Goal: Task Accomplishment & Management: Complete application form

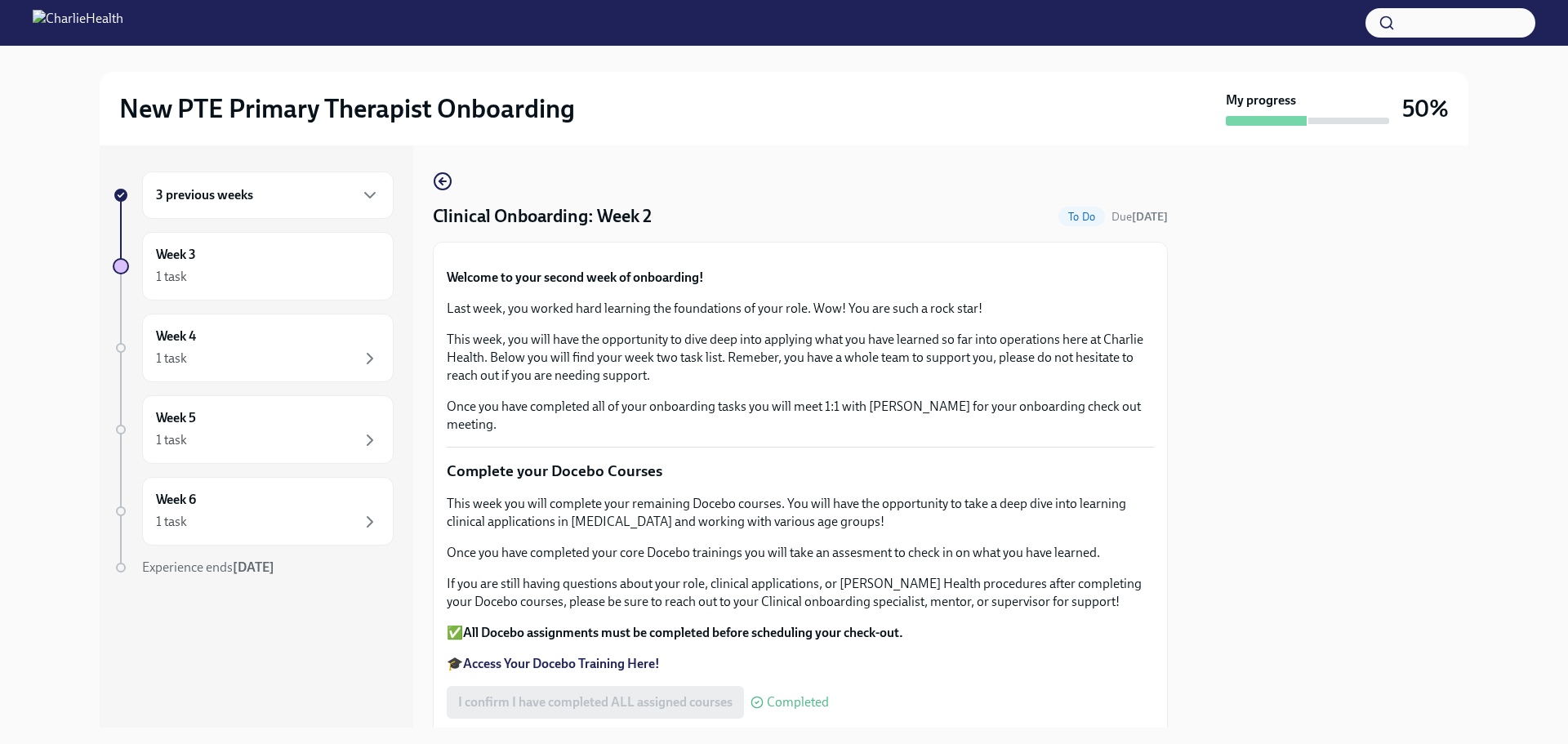
scroll to position [1368, 0]
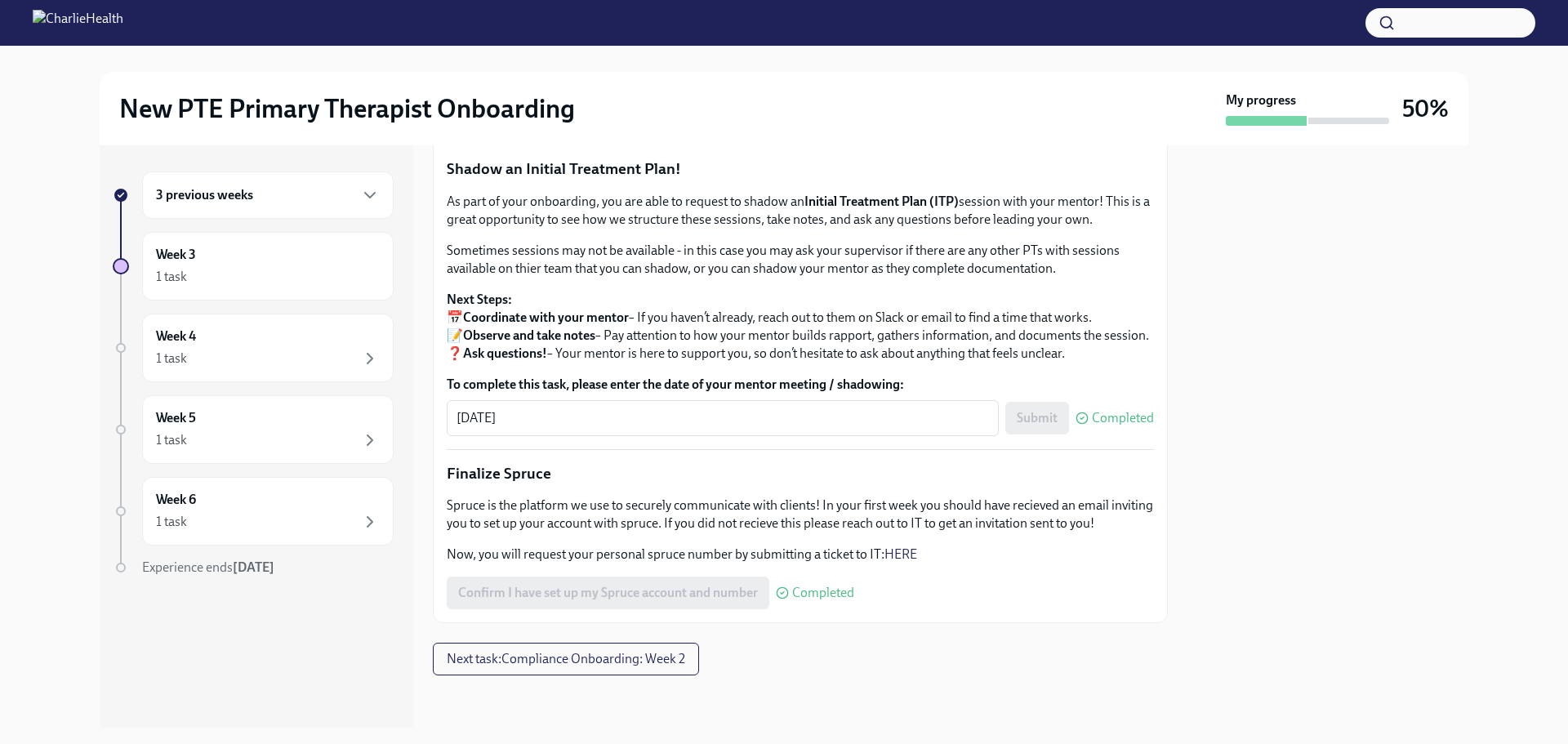
click at [654, 123] on span "I have completed my Mock Treatment Plan" at bounding box center [578, 115] width 240 height 17
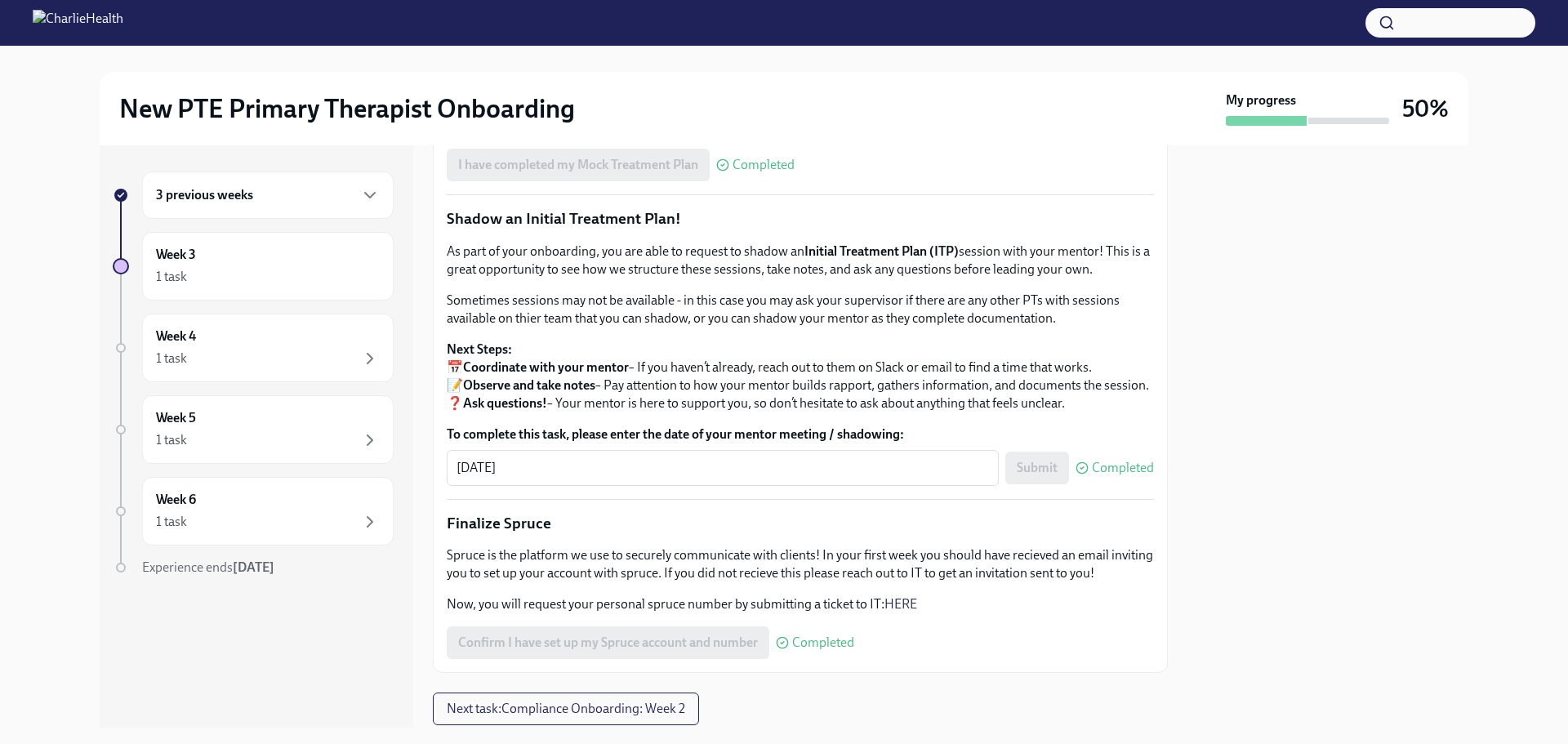
scroll to position [1297, 0]
click at [521, 136] on label "Upload Mock Treatment Plan" at bounding box center [548, 120] width 203 height 32
click at [0, 0] on input "Upload Mock Treatment Plan" at bounding box center [0, 0] width 0 height 0
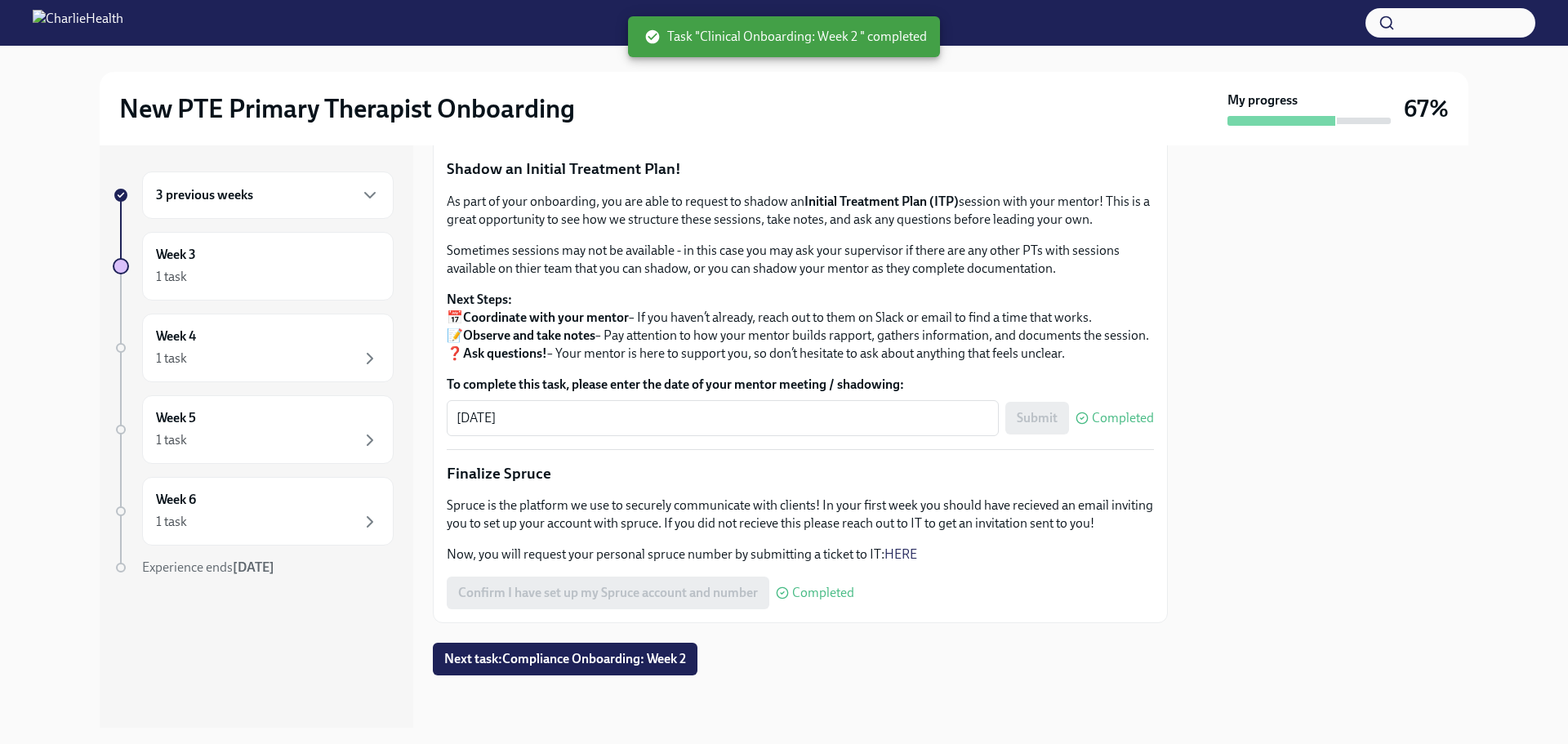
scroll to position [1718, 0]
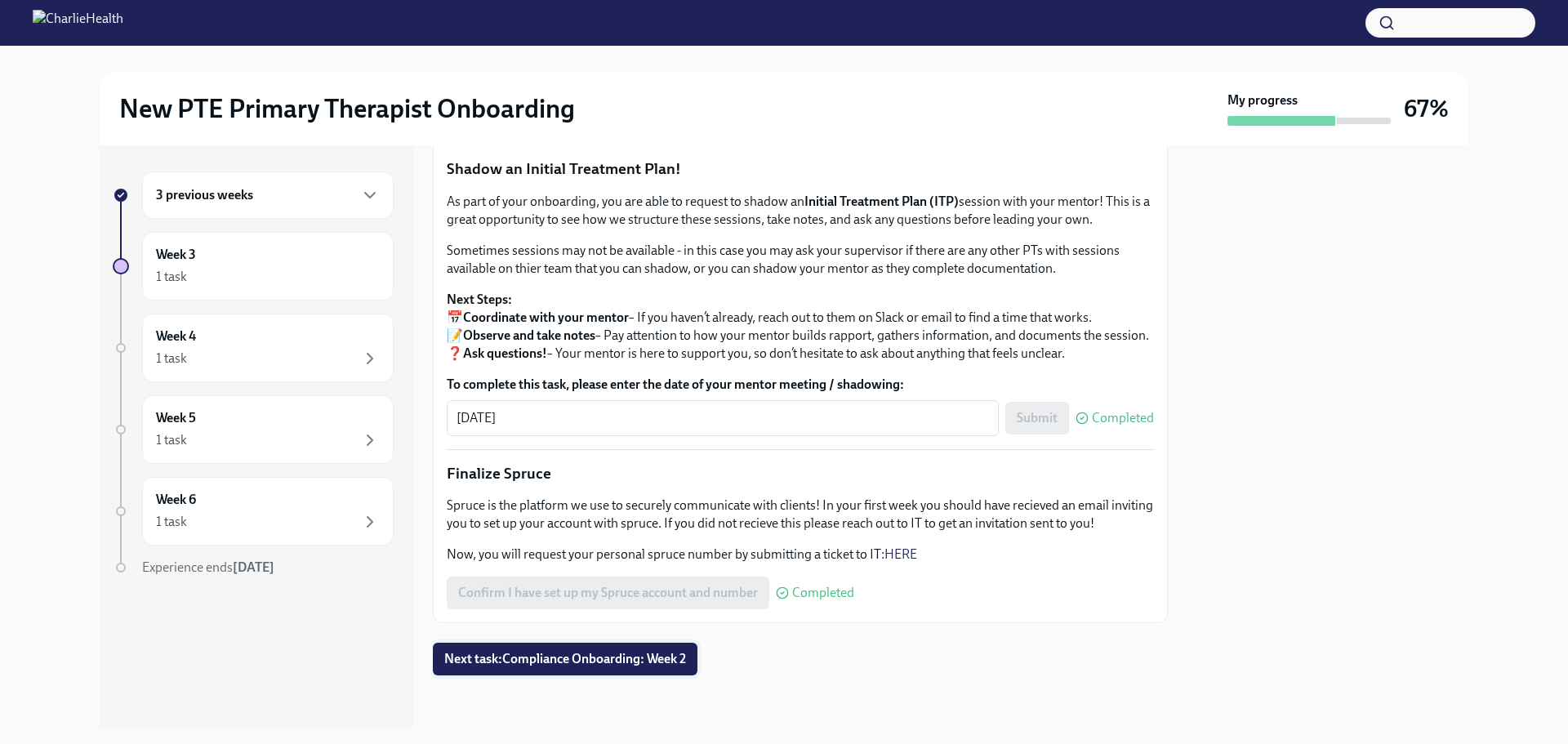
click at [604, 646] on button "Next task : Compliance Onboarding: Week 2" at bounding box center [565, 658] width 265 height 32
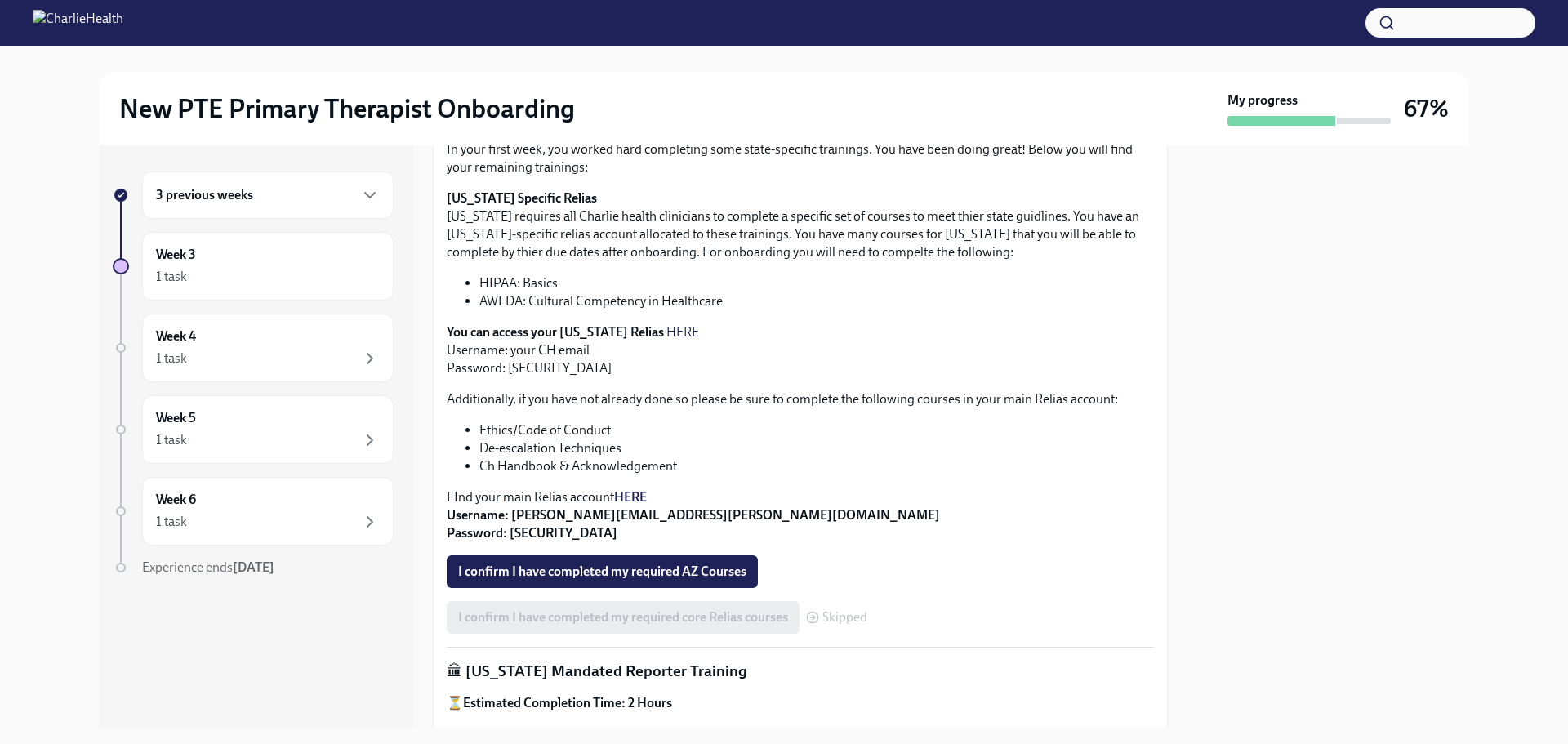
scroll to position [359, 0]
click at [661, 561] on button "I confirm I have completed my required AZ Courses" at bounding box center [602, 572] width 311 height 32
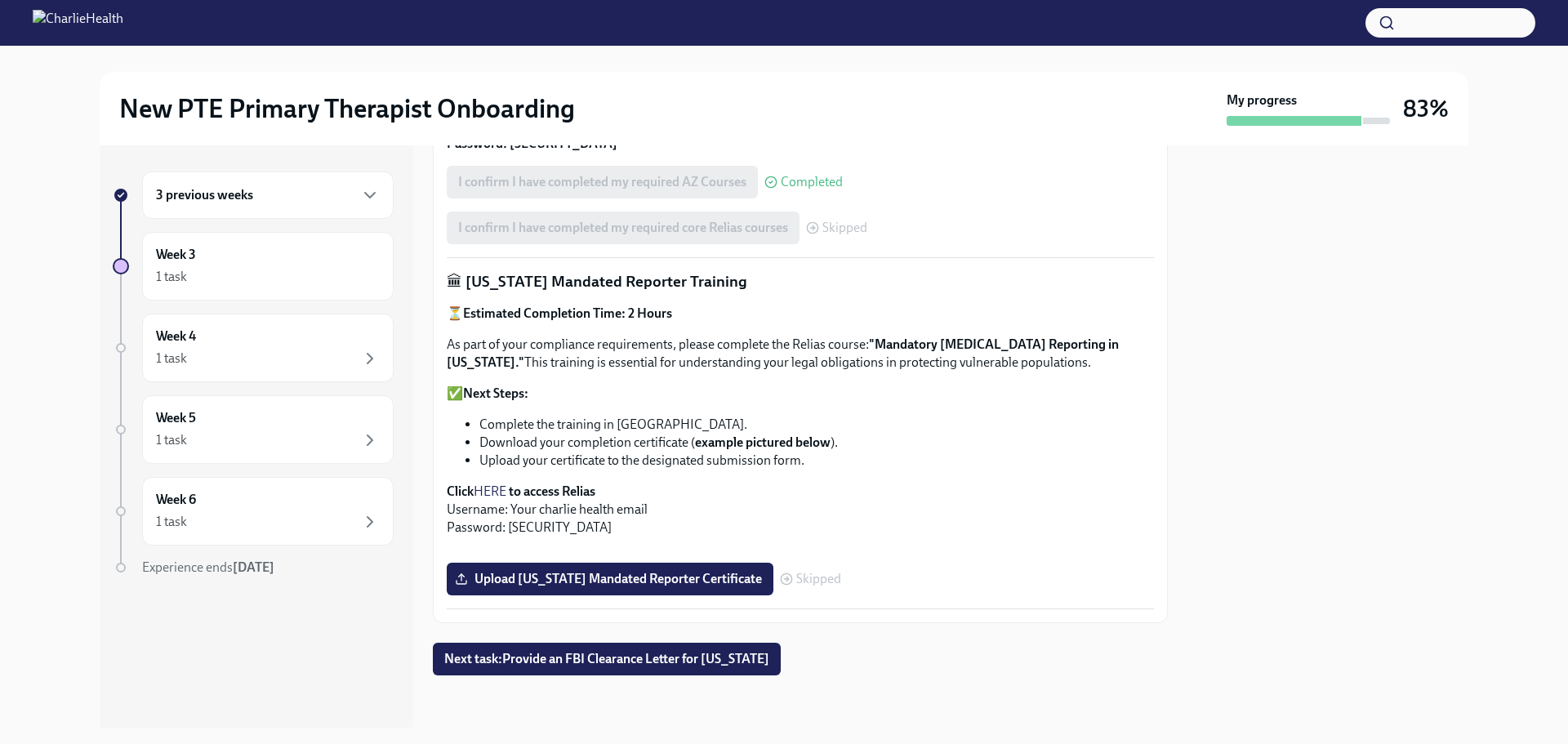
scroll to position [1180, 0]
click at [574, 573] on span "Upload [US_STATE] Mandated Reporter Certificate" at bounding box center [610, 579] width 304 height 17
click at [0, 0] on input "Upload [US_STATE] Mandated Reporter Certificate" at bounding box center [0, 0] width 0 height 0
click at [615, 665] on span "Next task : Provide an FBI Clearance Letter for [US_STATE]" at bounding box center [607, 658] width 325 height 17
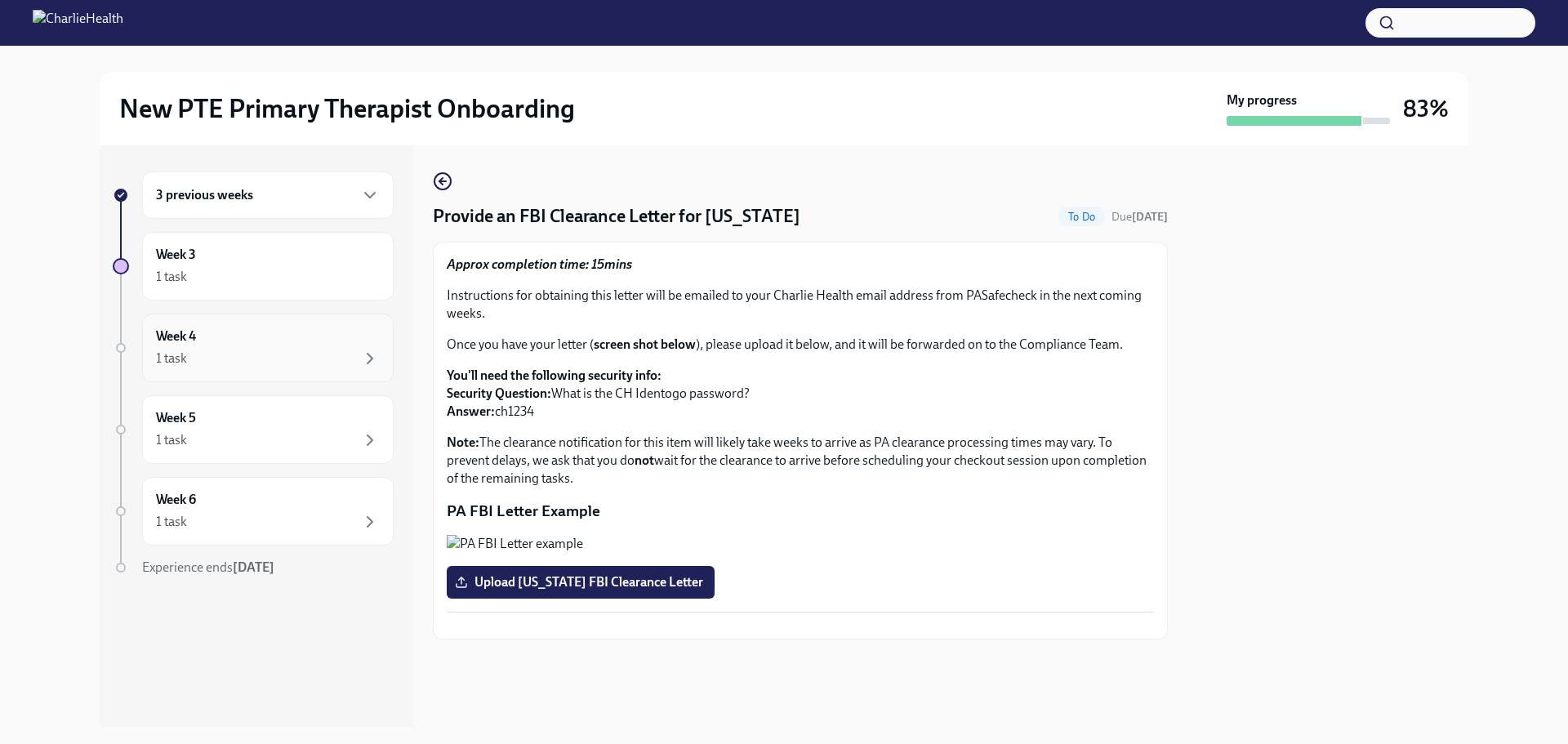
click at [296, 358] on div "1 task" at bounding box center [268, 358] width 224 height 19
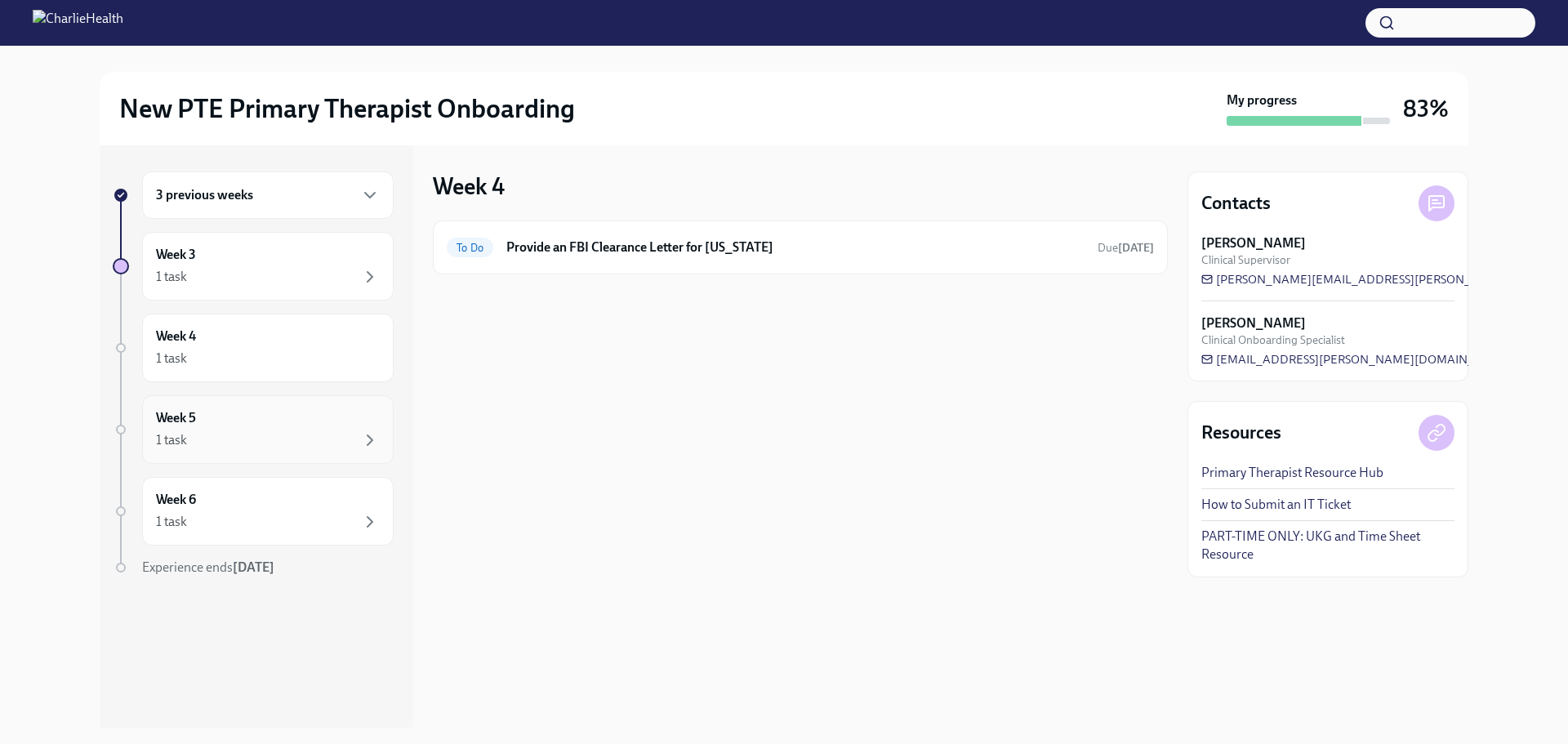
click at [263, 435] on div "1 task" at bounding box center [268, 440] width 224 height 19
click at [217, 509] on div "Week 6 1 task" at bounding box center [268, 511] width 224 height 41
click at [245, 275] on div "1 task" at bounding box center [268, 277] width 224 height 19
click at [272, 211] on div "3 previous weeks" at bounding box center [268, 195] width 251 height 47
